Goal: Transaction & Acquisition: Purchase product/service

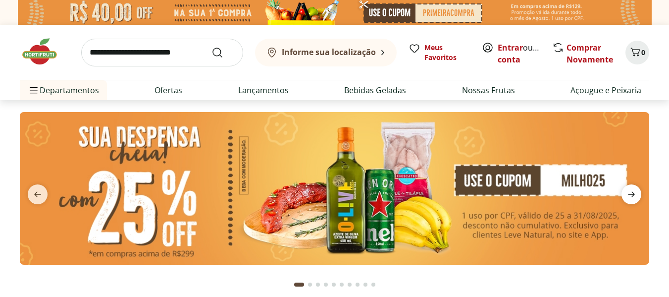
click at [628, 192] on icon "next" at bounding box center [631, 194] width 12 height 12
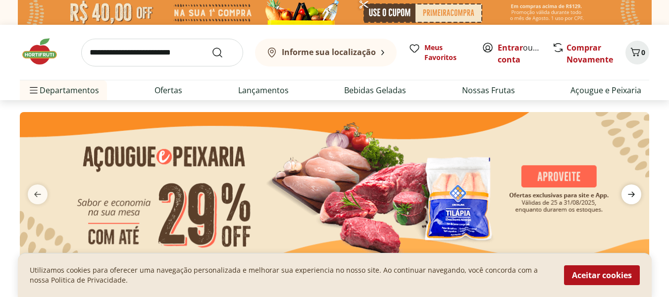
click at [628, 192] on icon "next" at bounding box center [631, 194] width 12 height 12
click at [636, 195] on icon "next" at bounding box center [631, 194] width 12 height 12
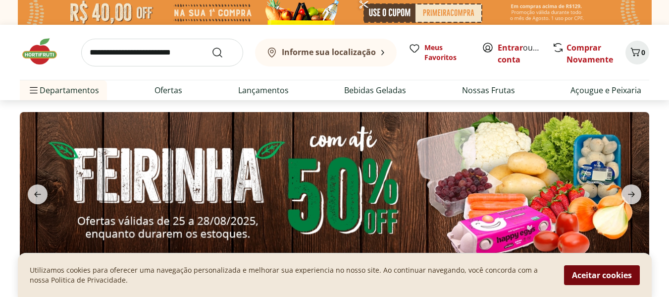
click at [597, 274] on button "Aceitar cookies" at bounding box center [602, 275] width 76 height 20
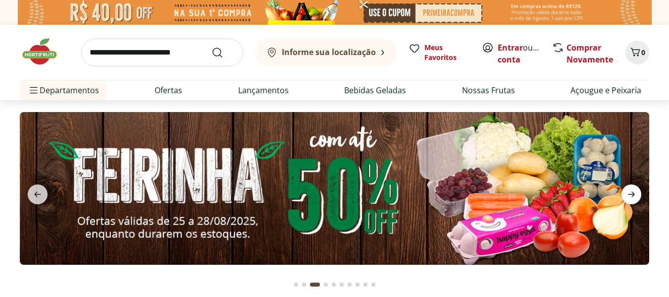
click at [637, 193] on icon "next" at bounding box center [631, 194] width 12 height 12
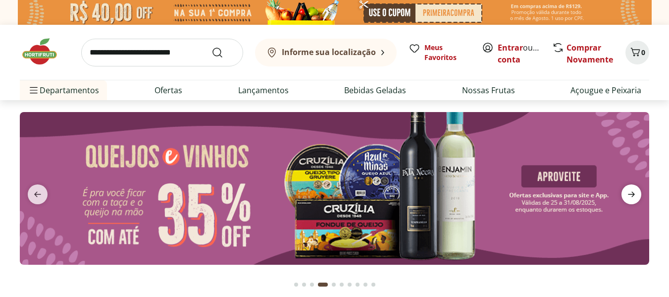
click at [637, 193] on icon "next" at bounding box center [631, 194] width 12 height 12
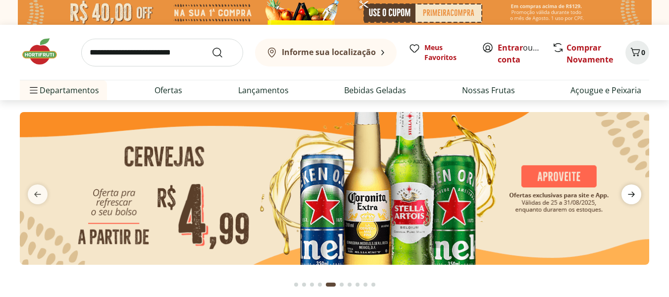
click at [637, 193] on icon "next" at bounding box center [631, 194] width 12 height 12
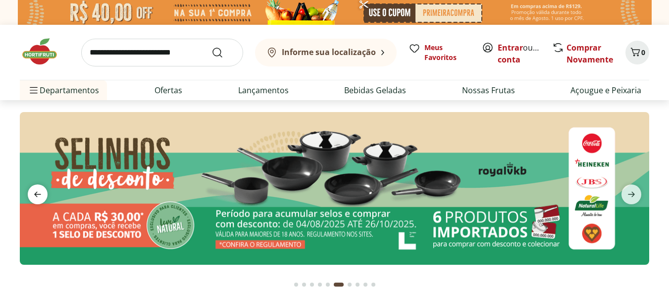
click at [31, 195] on span "previous" at bounding box center [38, 194] width 20 height 20
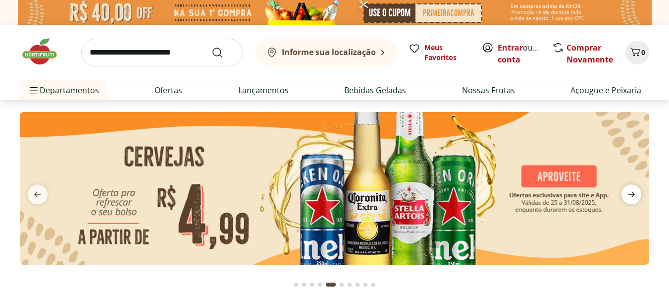
click at [628, 193] on icon "next" at bounding box center [631, 194] width 12 height 12
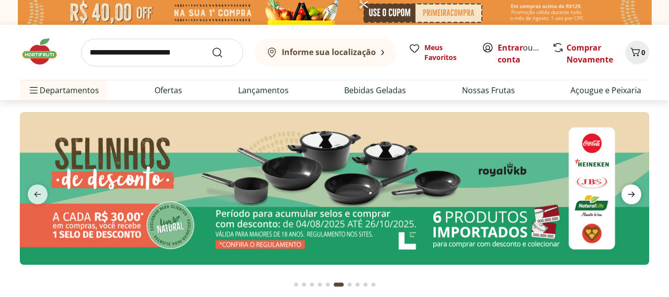
click at [628, 193] on icon "next" at bounding box center [631, 194] width 12 height 12
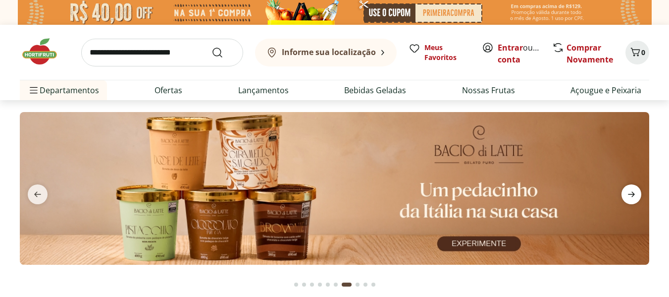
click at [628, 193] on icon "next" at bounding box center [631, 194] width 12 height 12
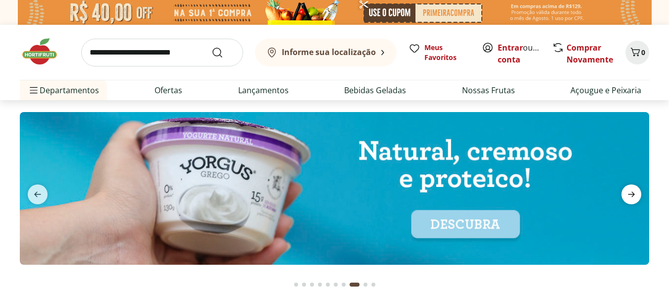
click at [628, 193] on icon "next" at bounding box center [631, 194] width 12 height 12
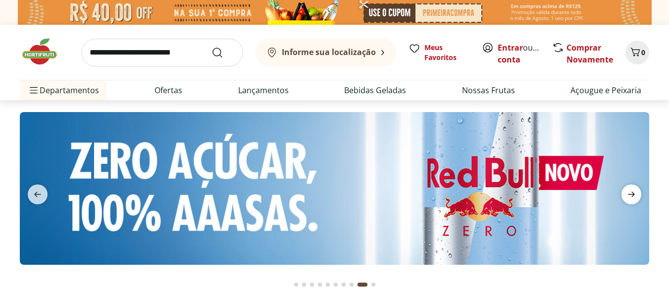
click at [628, 193] on icon "next" at bounding box center [631, 194] width 12 height 12
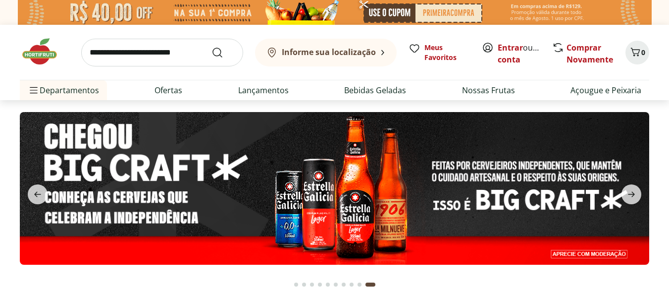
click at [303, 179] on img at bounding box center [334, 188] width 629 height 153
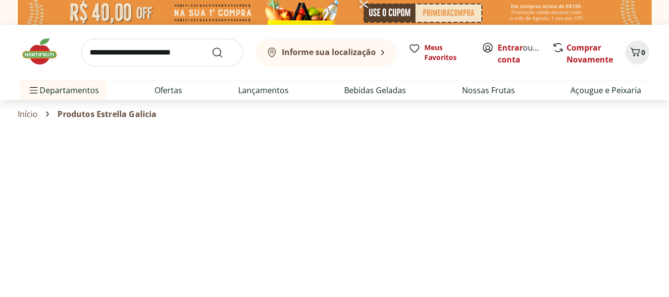
select select "**********"
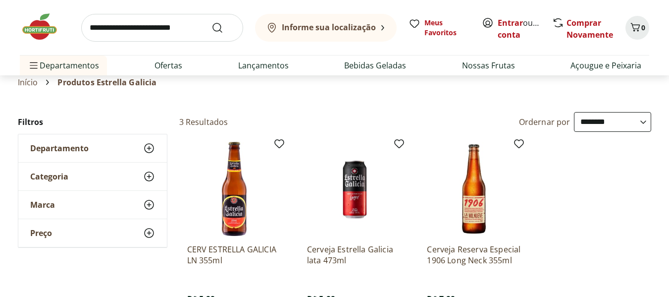
scroll to position [50, 0]
